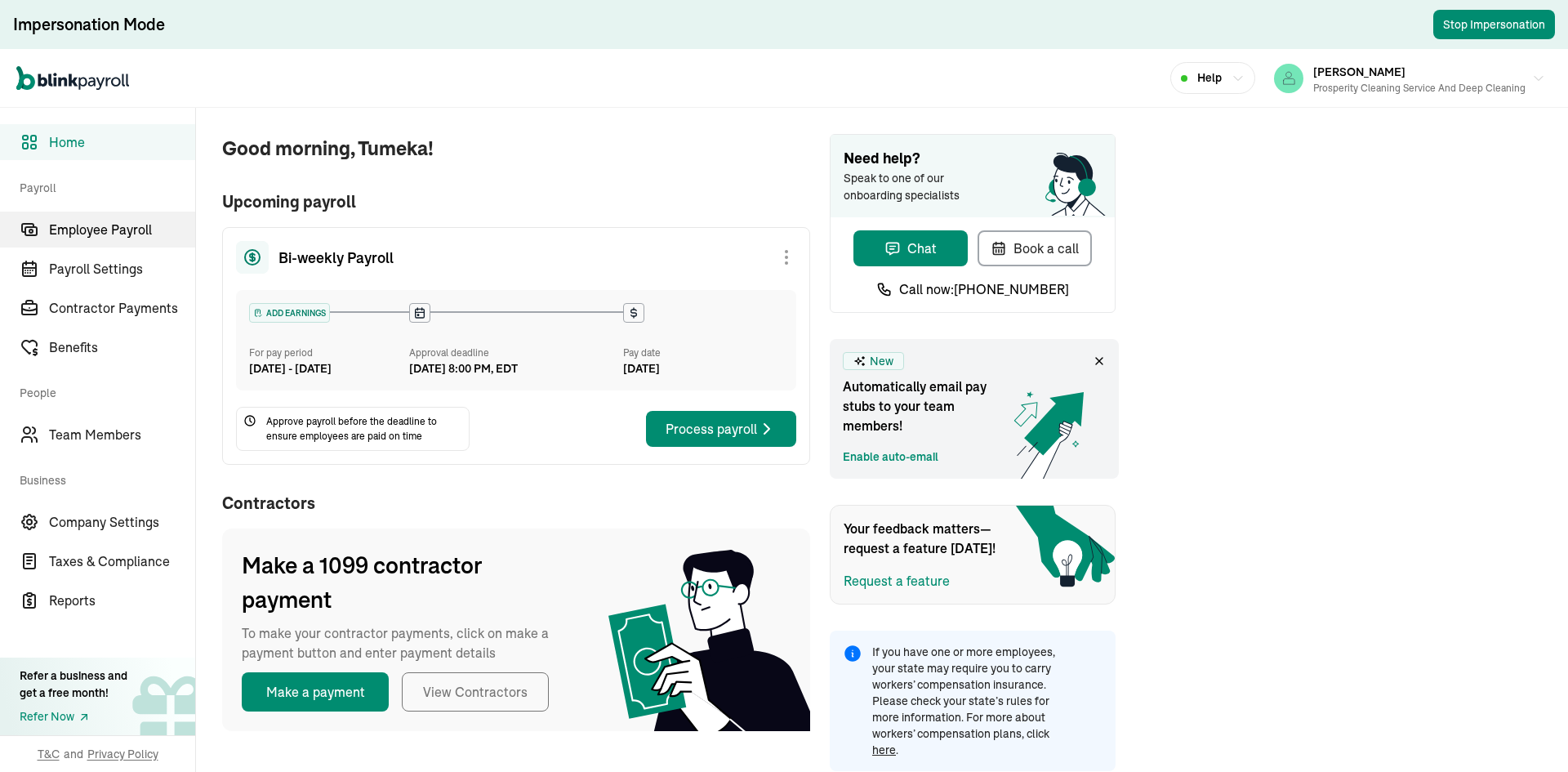
click at [136, 234] on span "Employee Payroll" at bounding box center [122, 230] width 146 height 20
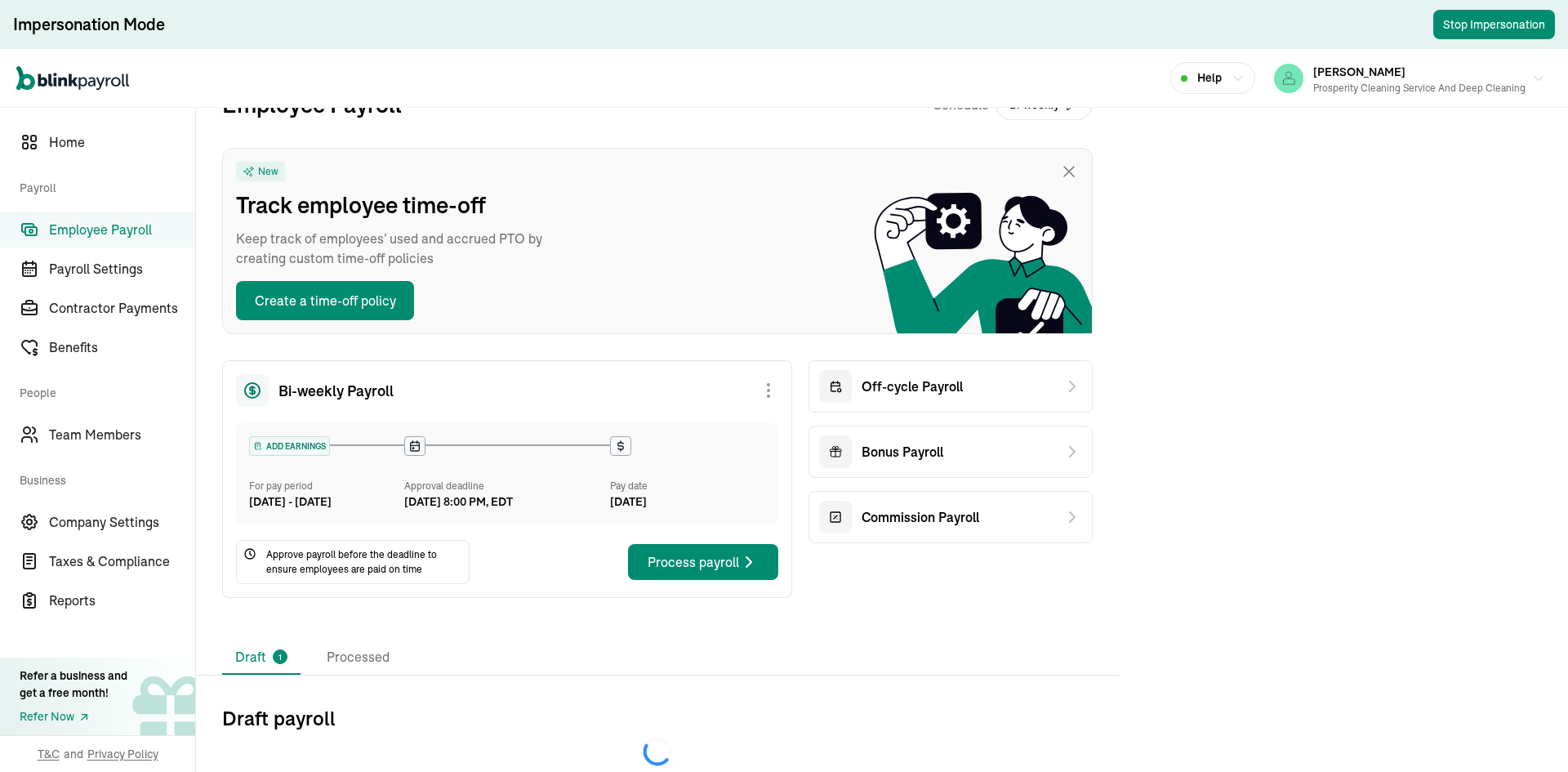
scroll to position [54, 0]
click at [357, 656] on li "Processed" at bounding box center [358, 657] width 89 height 34
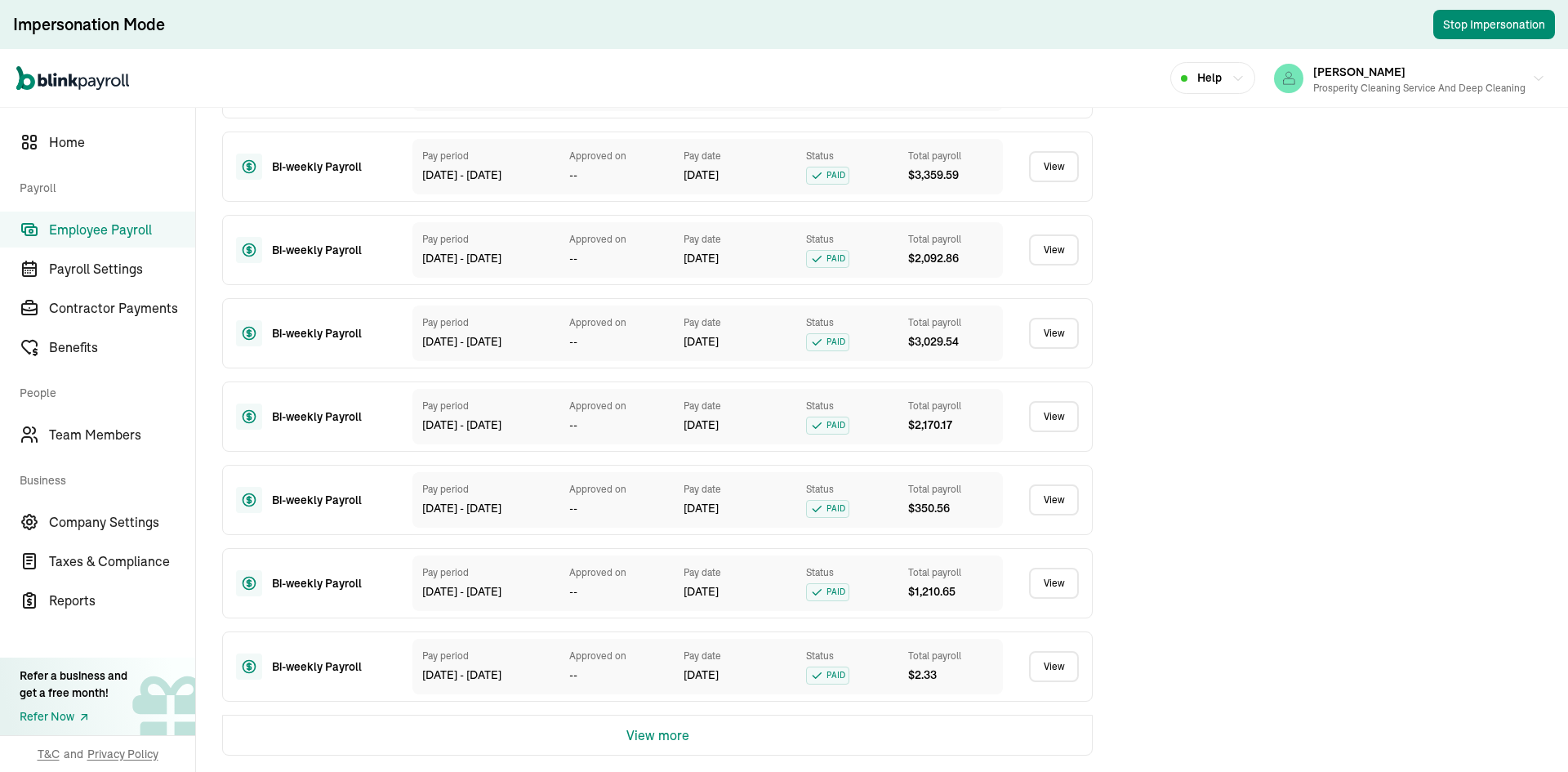
scroll to position [929, 0]
click at [678, 740] on button "View more" at bounding box center [658, 734] width 63 height 39
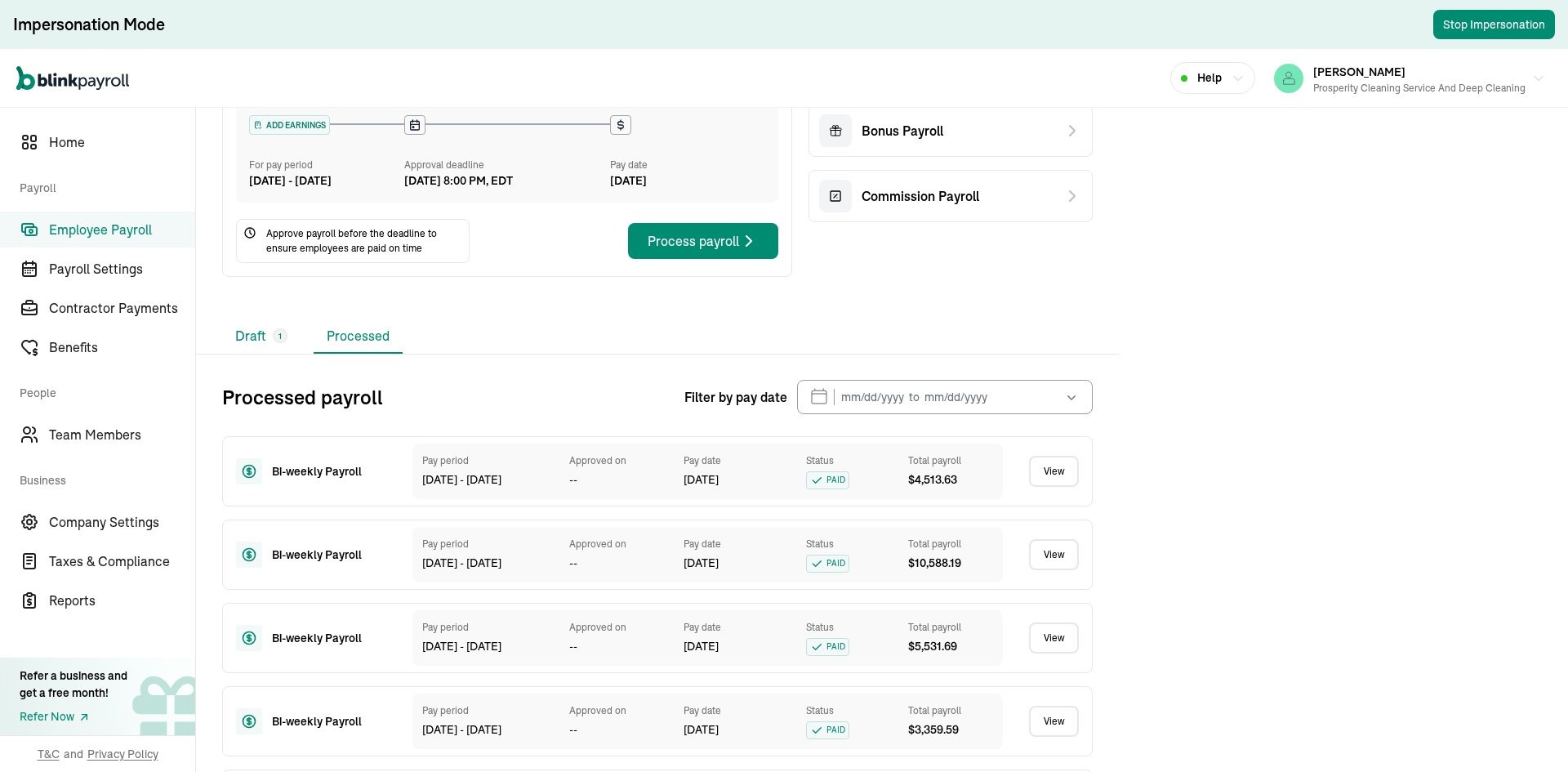
click at [279, 342] on span "1" at bounding box center [281, 336] width 4 height 13
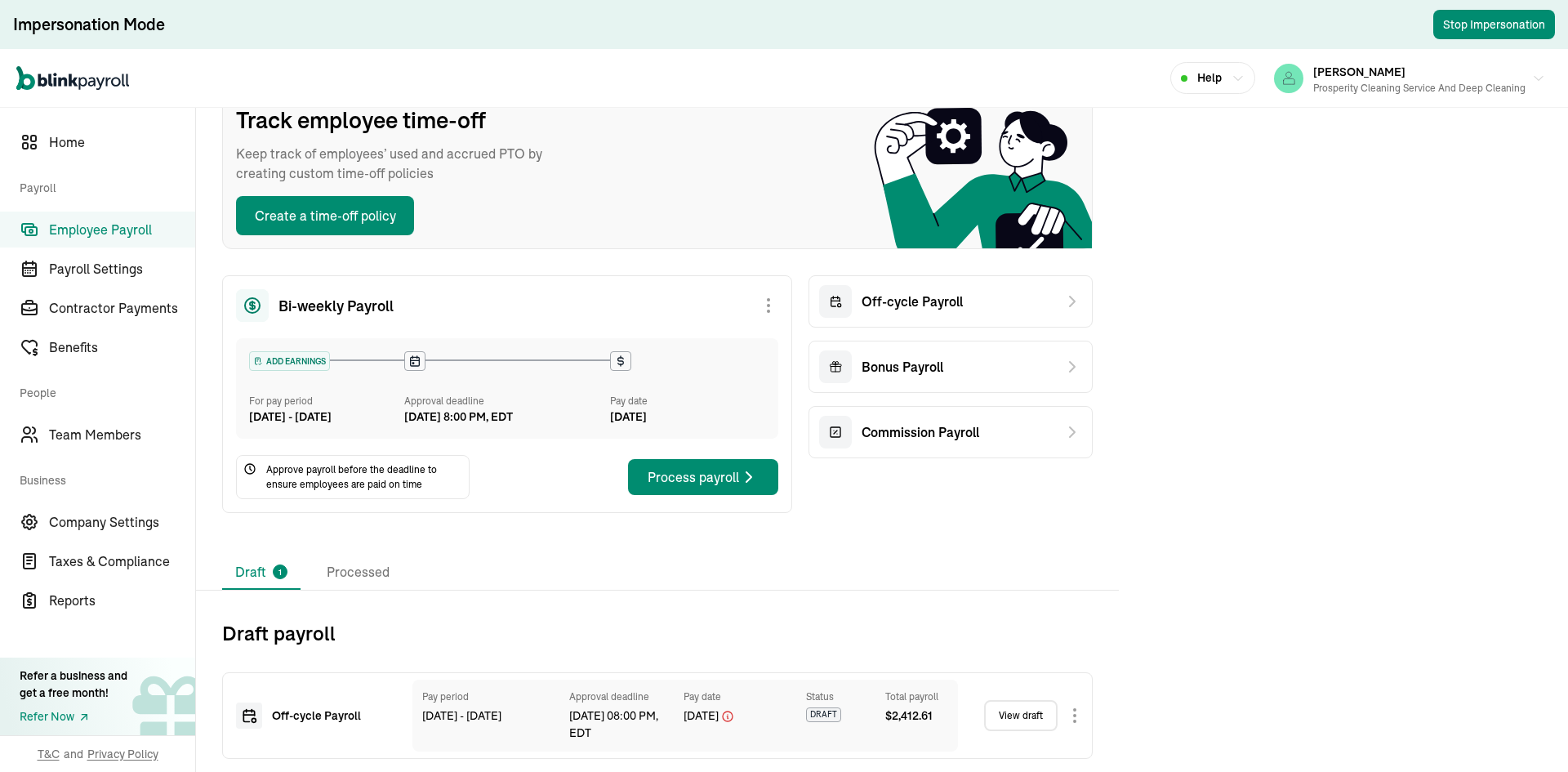
scroll to position [139, 0]
click at [345, 577] on li "Processed" at bounding box center [358, 573] width 89 height 34
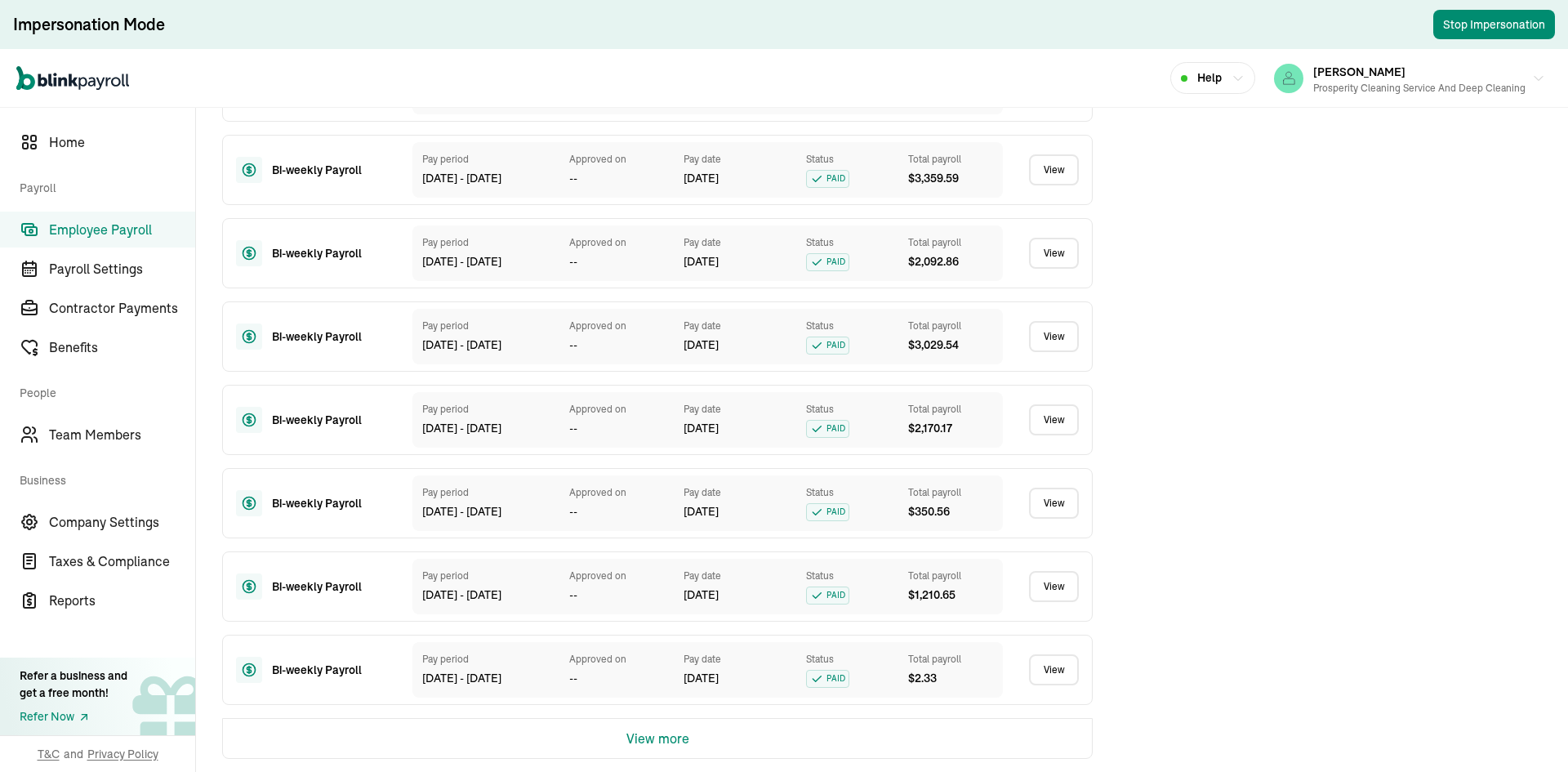
scroll to position [929, 0]
click at [125, 311] on span "Contractor Payments" at bounding box center [122, 308] width 146 height 20
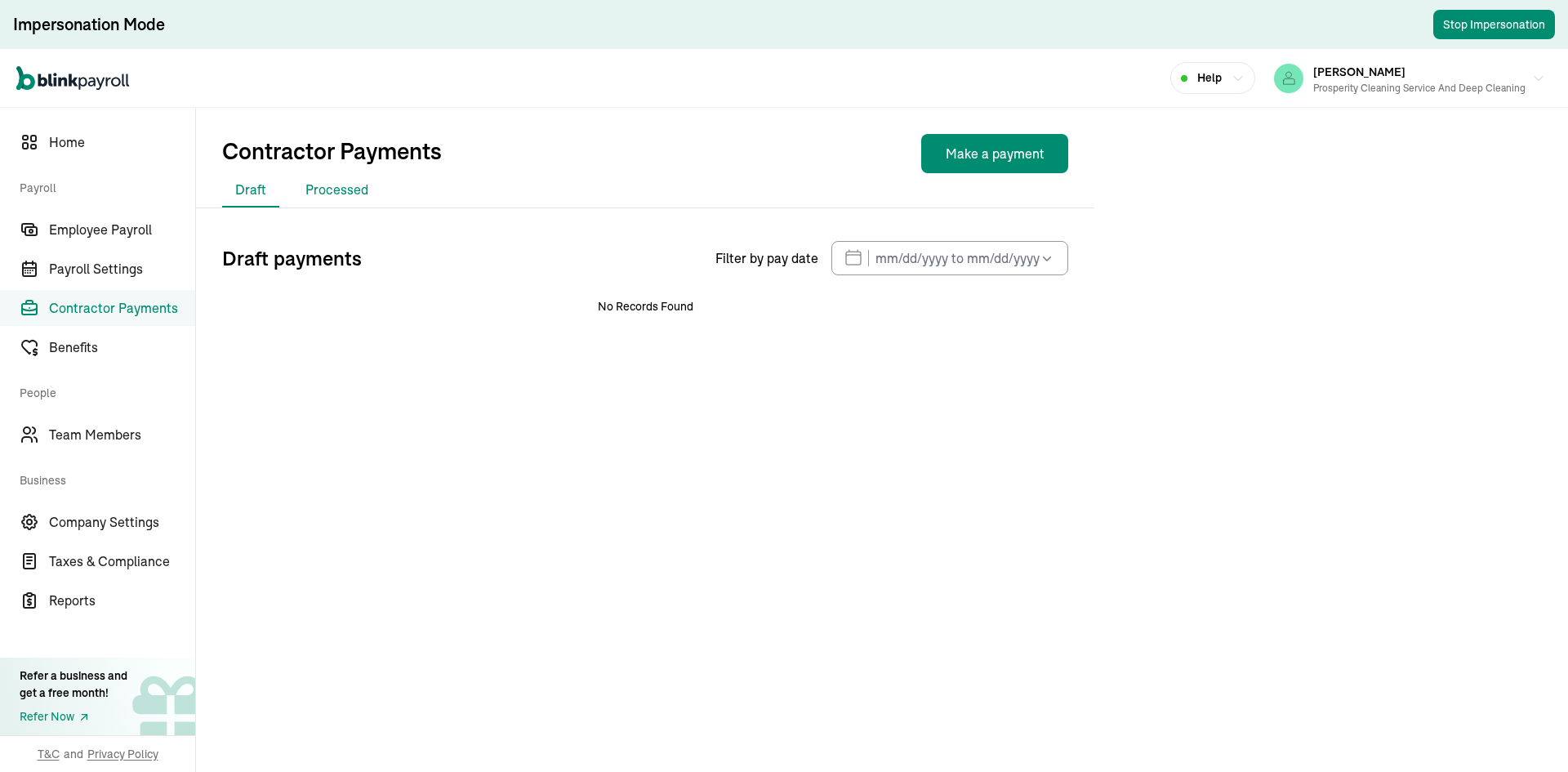
click at [355, 195] on li "Processed" at bounding box center [337, 190] width 89 height 34
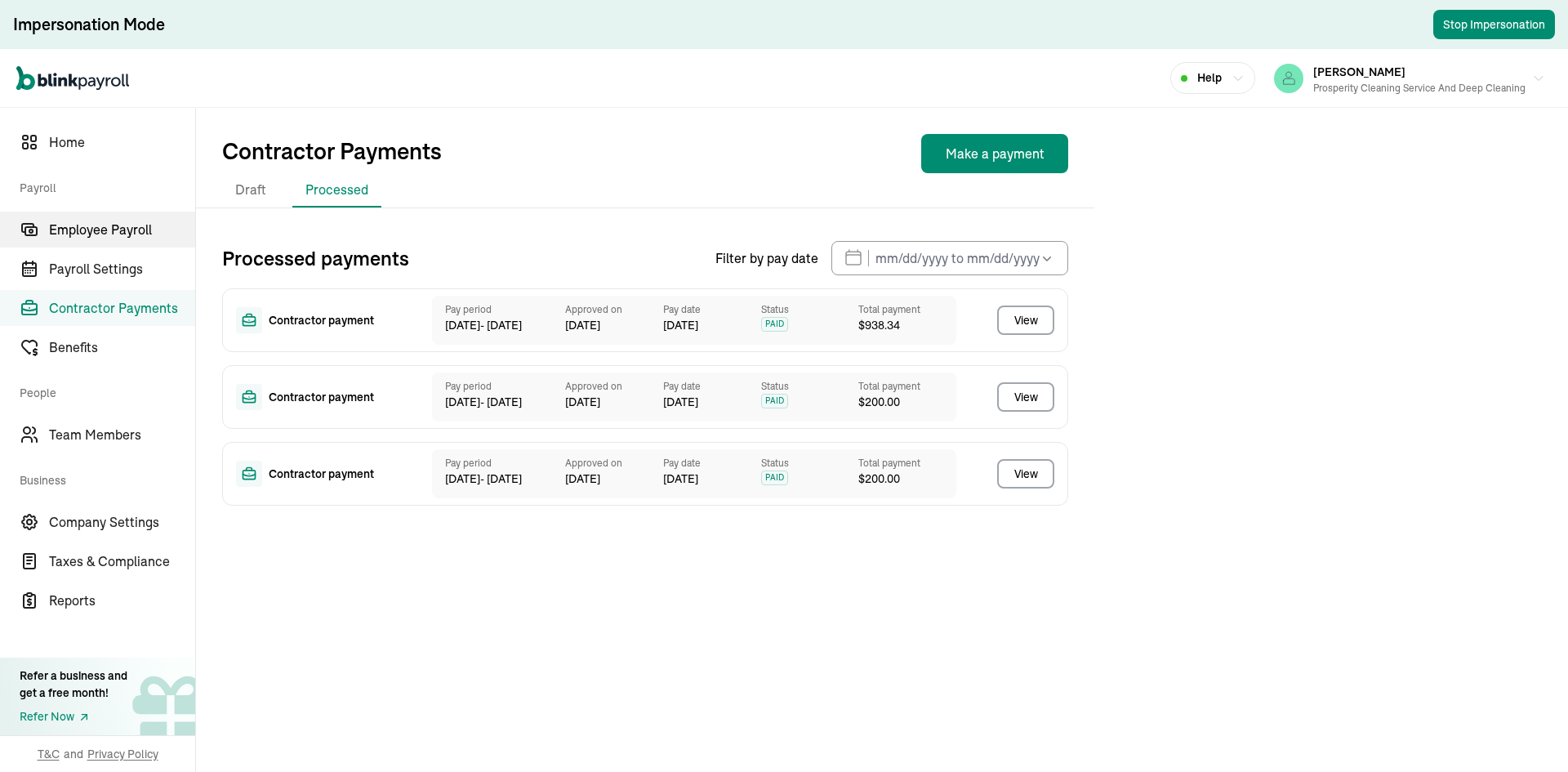
click at [144, 225] on span "Employee Payroll" at bounding box center [122, 230] width 146 height 20
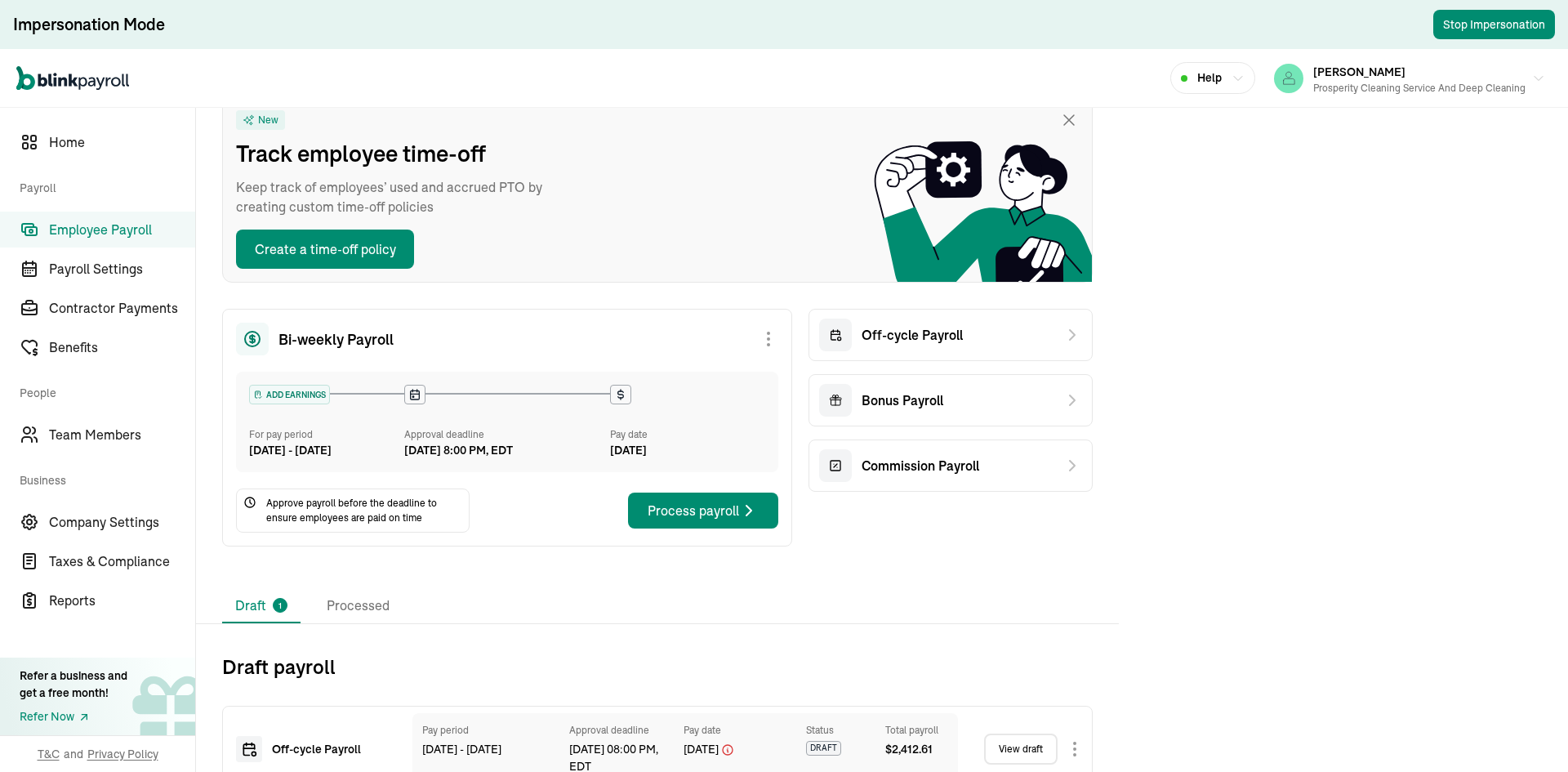
scroll to position [139, 0]
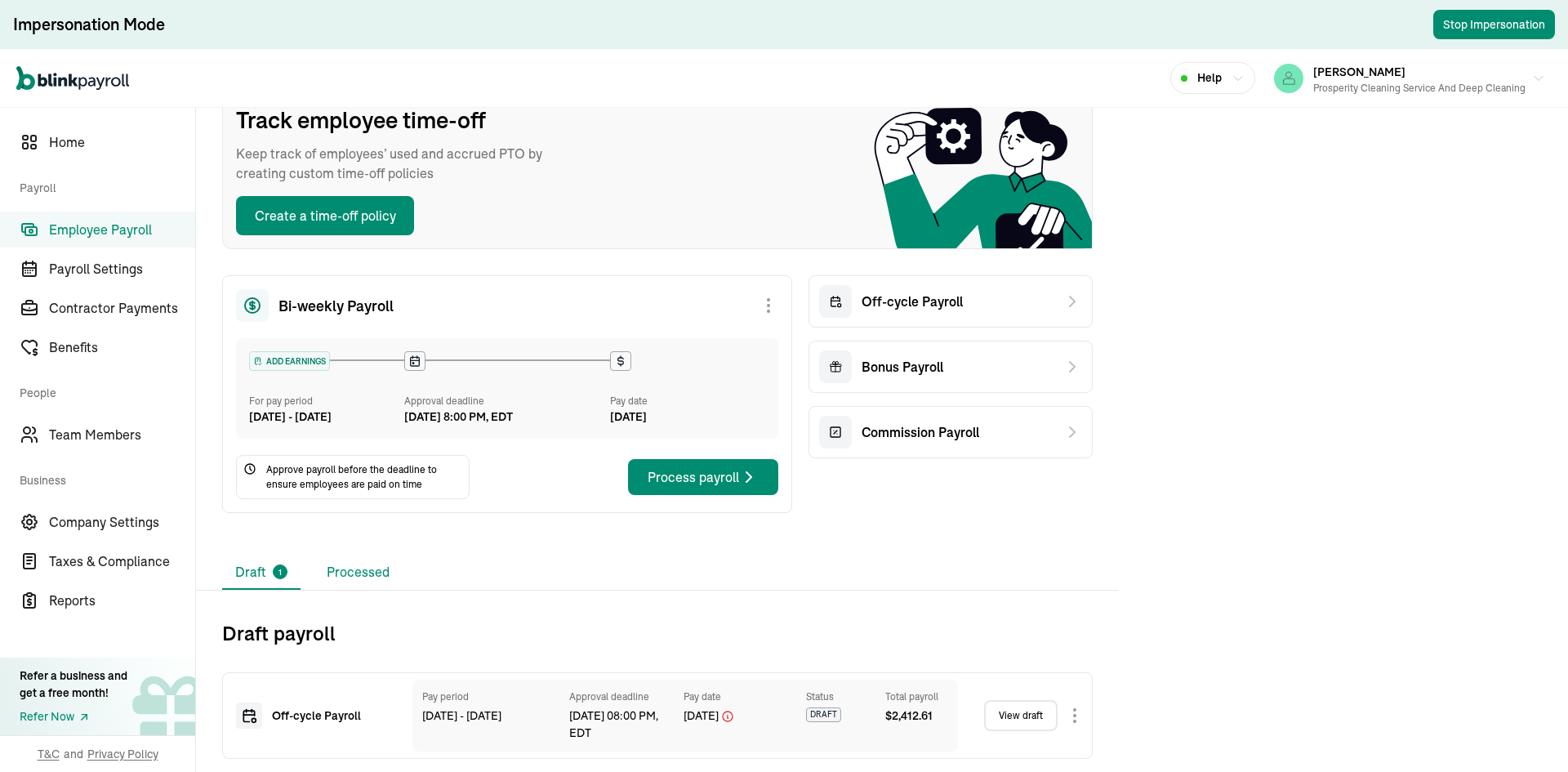
click at [380, 573] on li "Processed" at bounding box center [358, 573] width 89 height 34
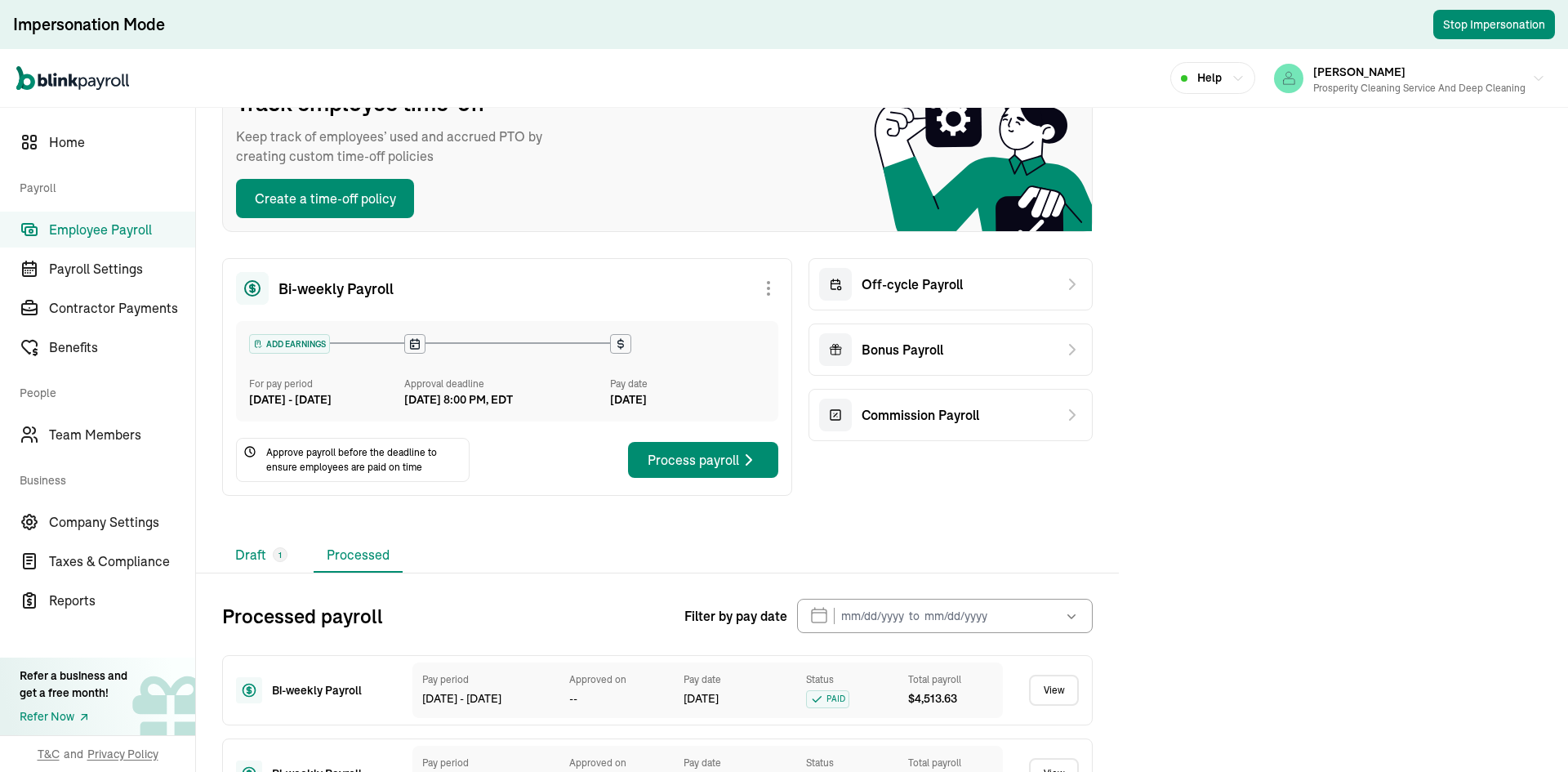
click at [279, 561] on span "1" at bounding box center [281, 555] width 4 height 13
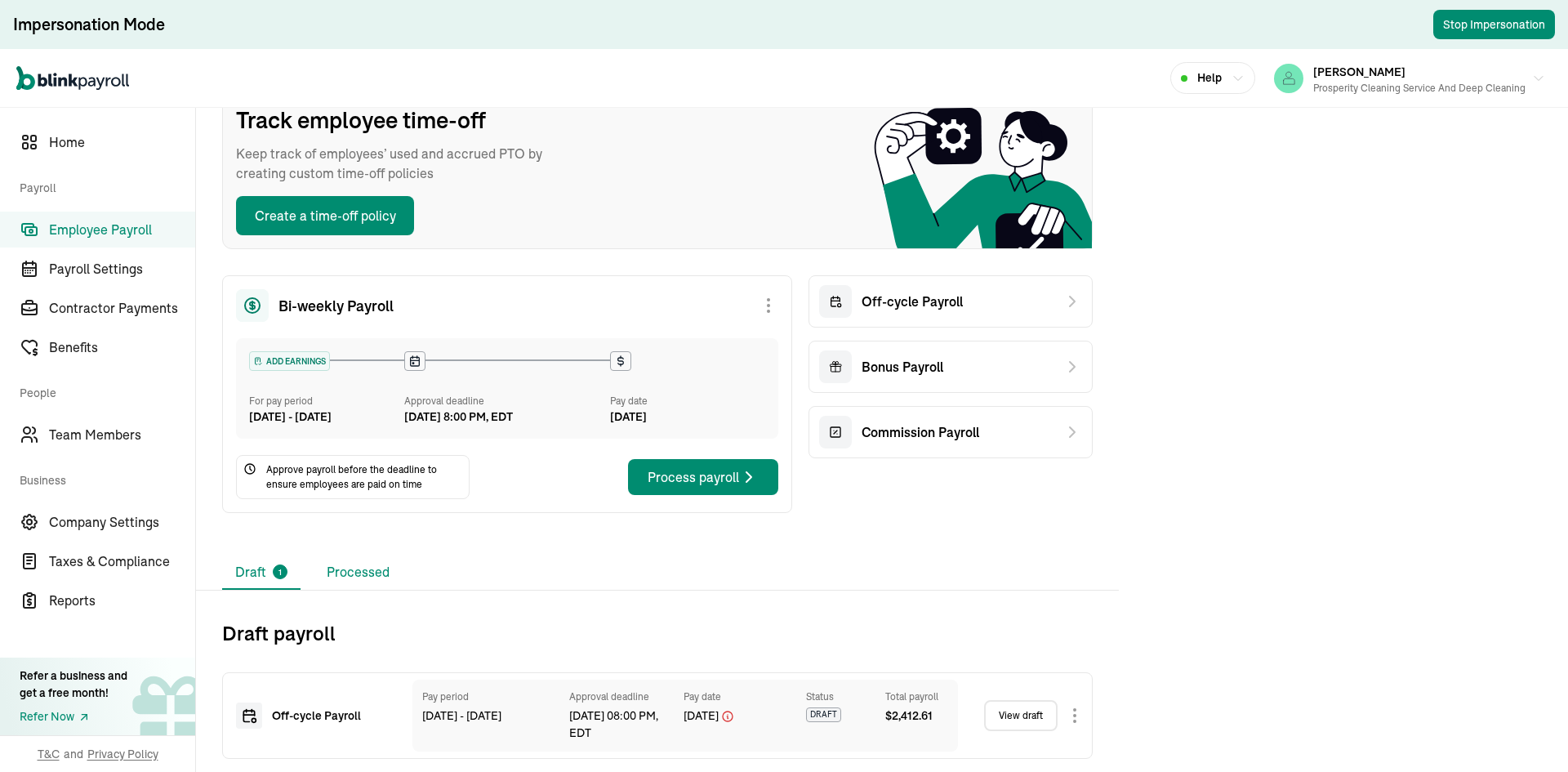
click at [350, 567] on li "Processed" at bounding box center [358, 573] width 89 height 34
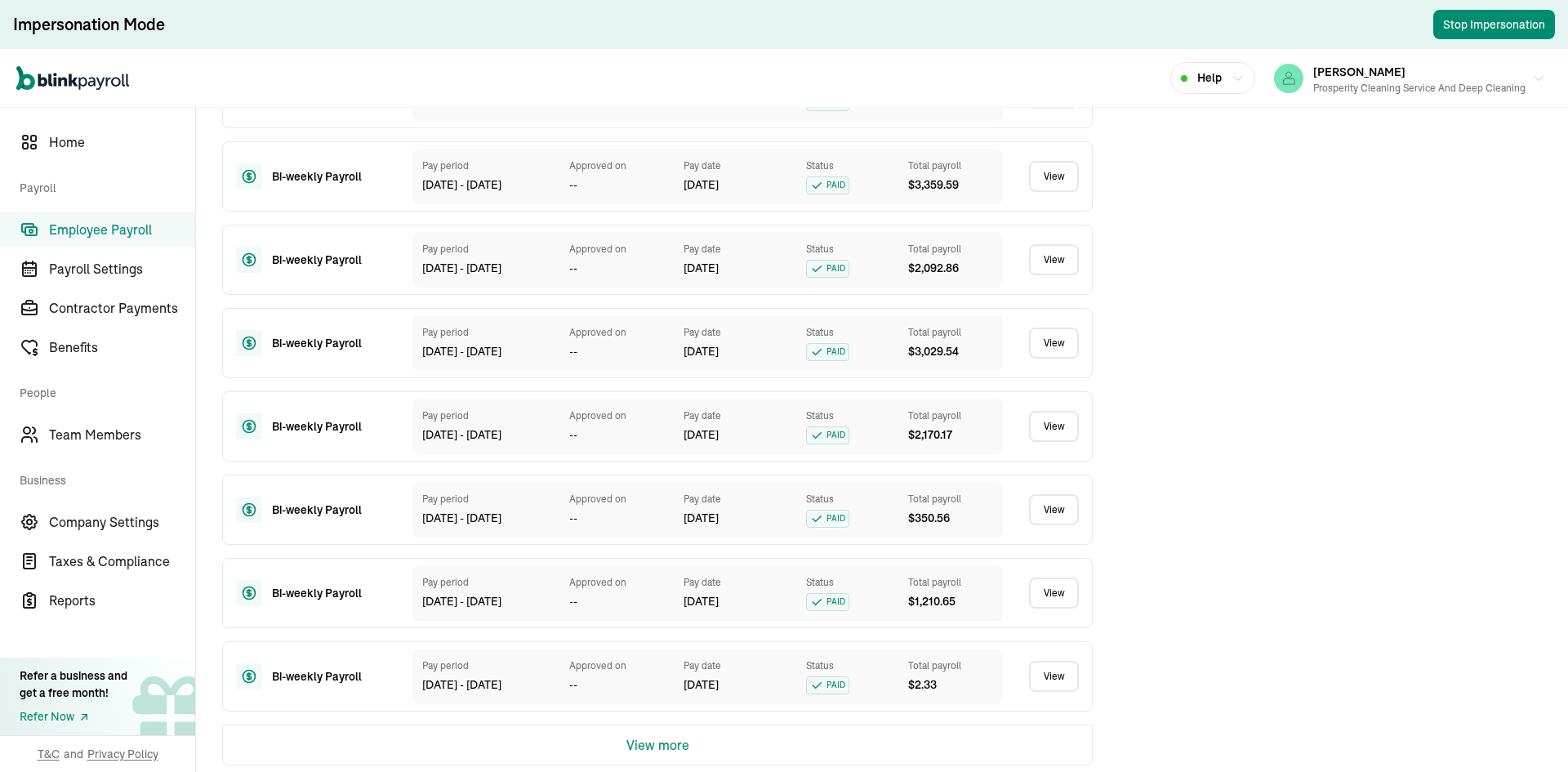
scroll to position [929, 0]
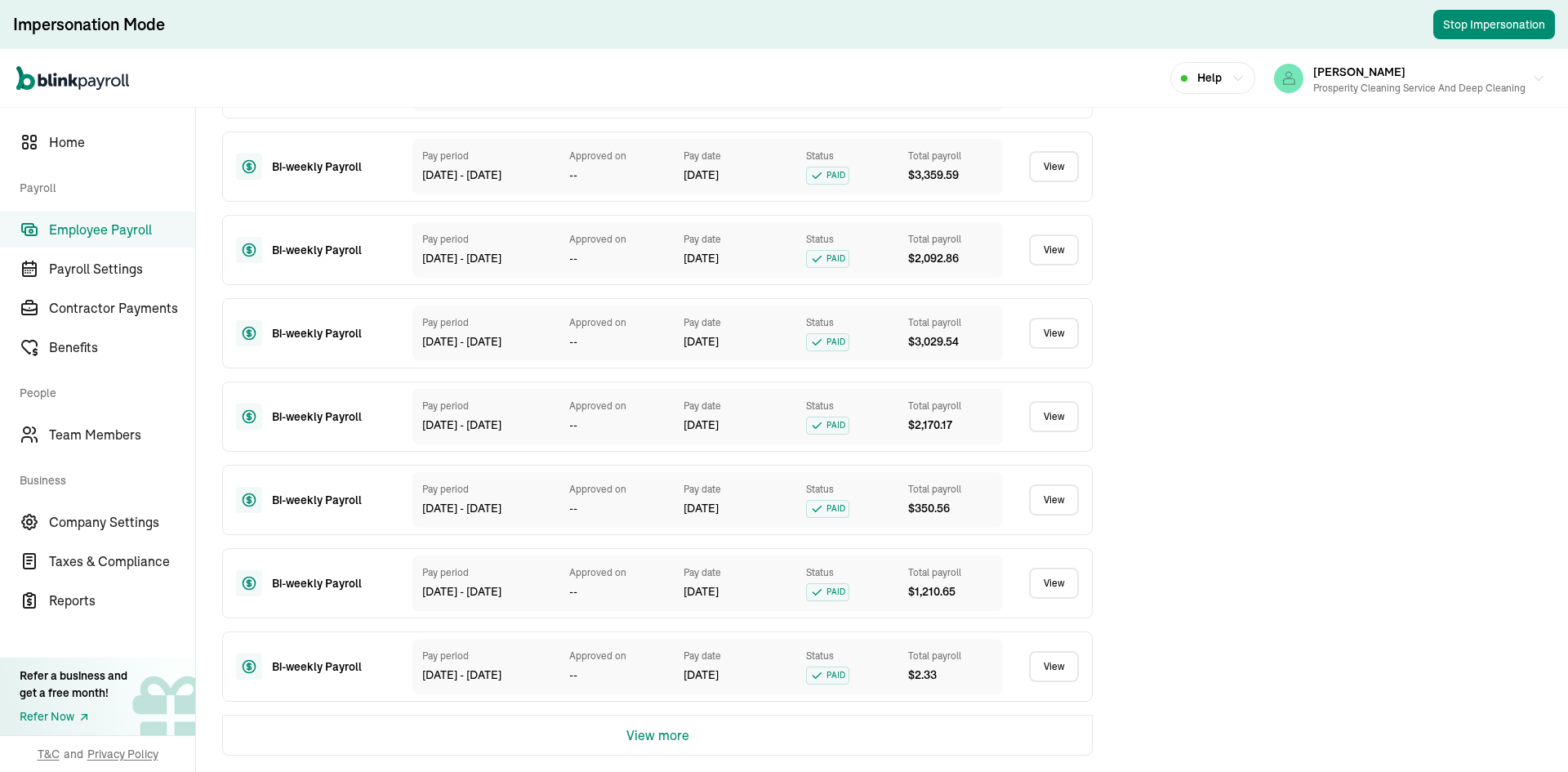
click at [655, 730] on button "View more" at bounding box center [658, 734] width 63 height 39
click at [689, 746] on div "View more" at bounding box center [657, 734] width 871 height 41
click at [680, 734] on button "View more" at bounding box center [658, 734] width 63 height 39
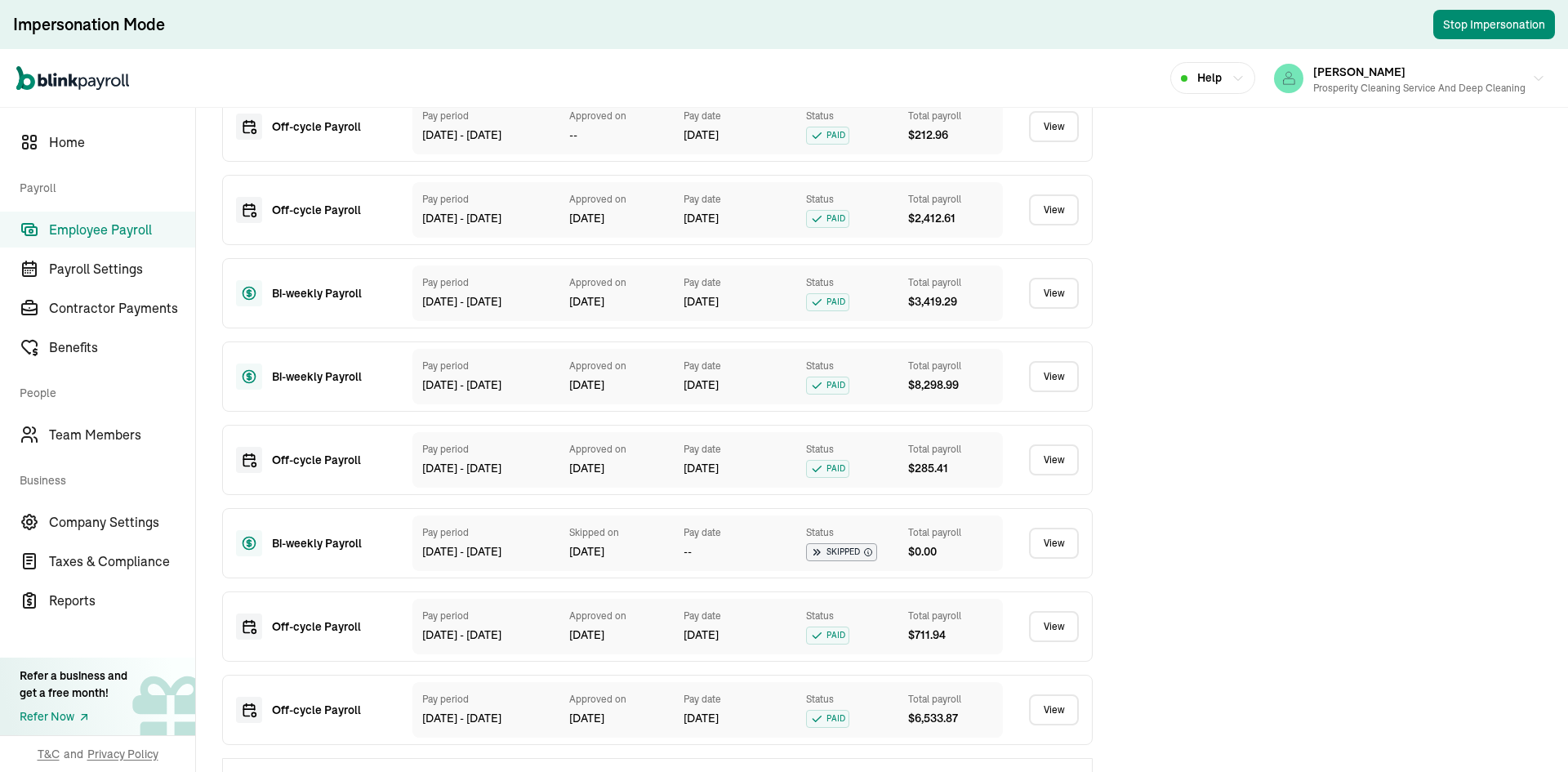
scroll to position [2596, 0]
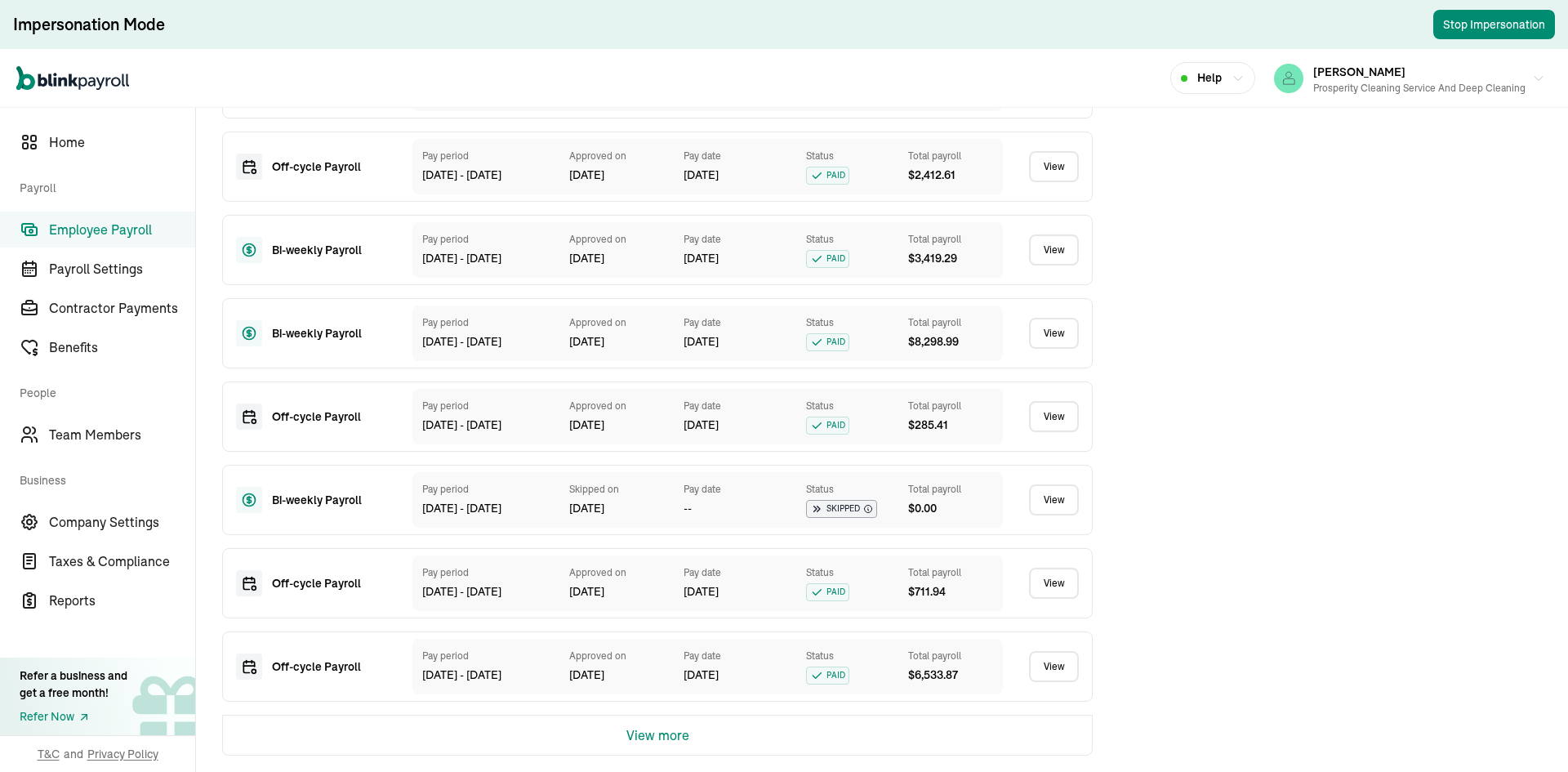
click at [679, 741] on button "View more" at bounding box center [658, 734] width 63 height 39
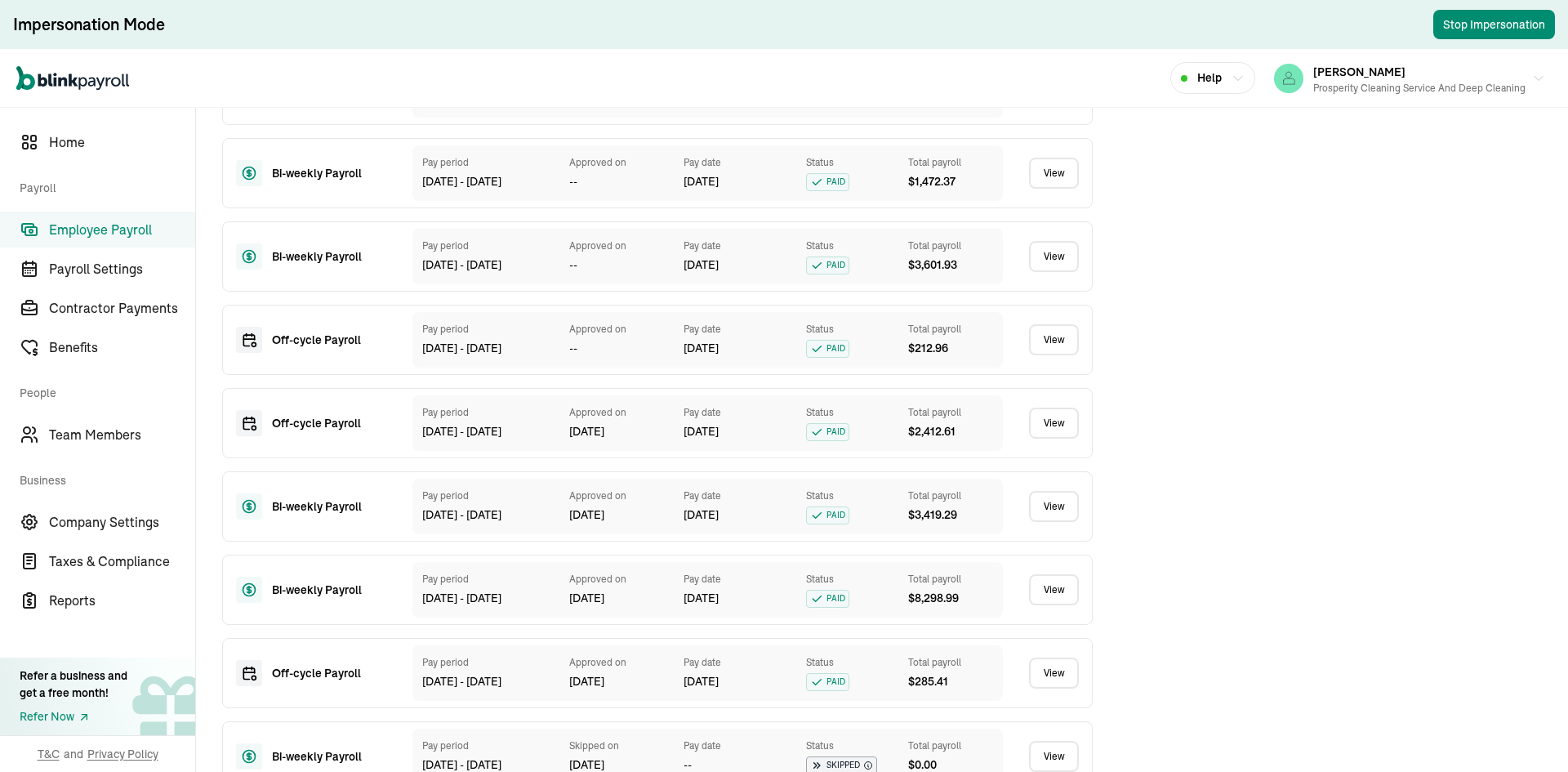
scroll to position [2494, 0]
